Goal: Task Accomplishment & Management: Use online tool/utility

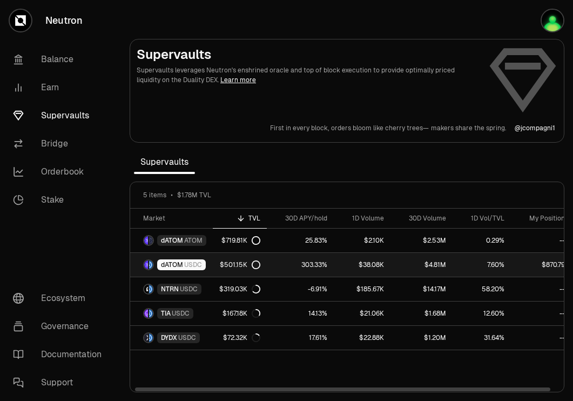
click at [290, 265] on link "303.33%" at bounding box center [300, 265] width 67 height 24
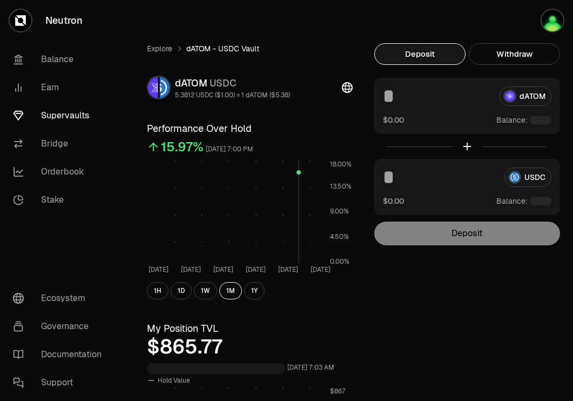
scroll to position [6, 0]
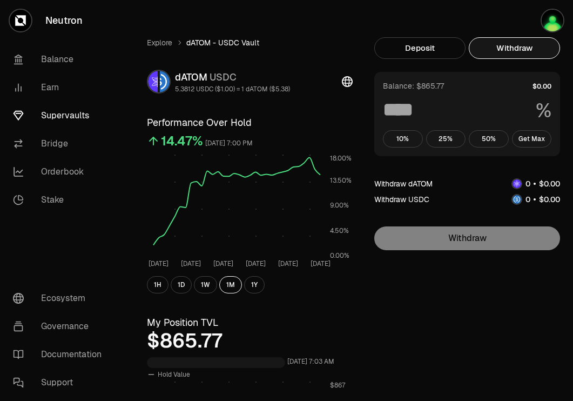
click at [512, 52] on button "Withdraw" at bounding box center [514, 48] width 91 height 22
click at [531, 136] on button "Get Max" at bounding box center [532, 138] width 40 height 17
type input "***"
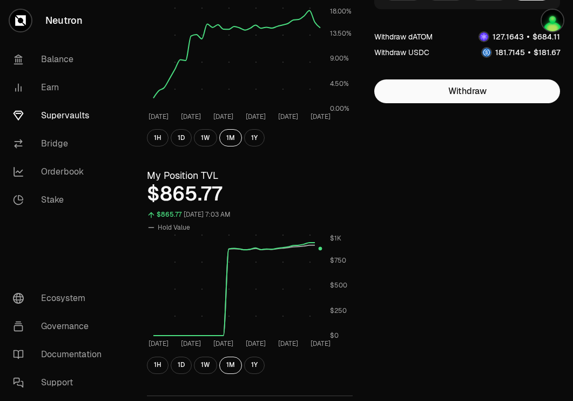
scroll to position [0, 0]
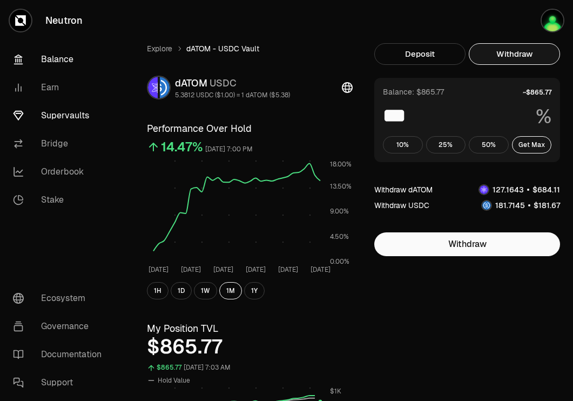
click at [51, 53] on link "Balance" at bounding box center [60, 59] width 112 height 28
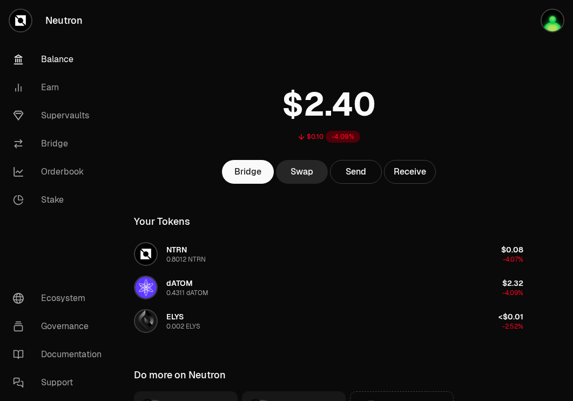
scroll to position [120, 0]
